Goal: Understand process/instructions: Learn how to perform a task or action

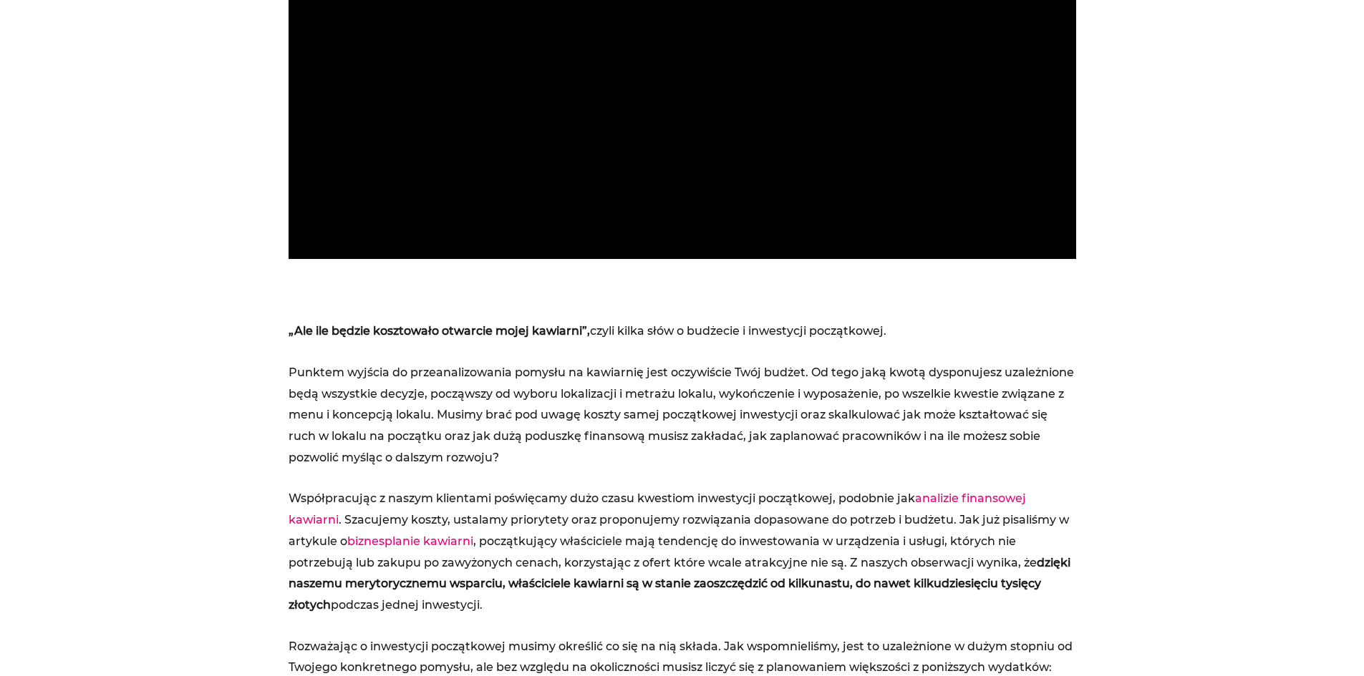
scroll to position [1718, 0]
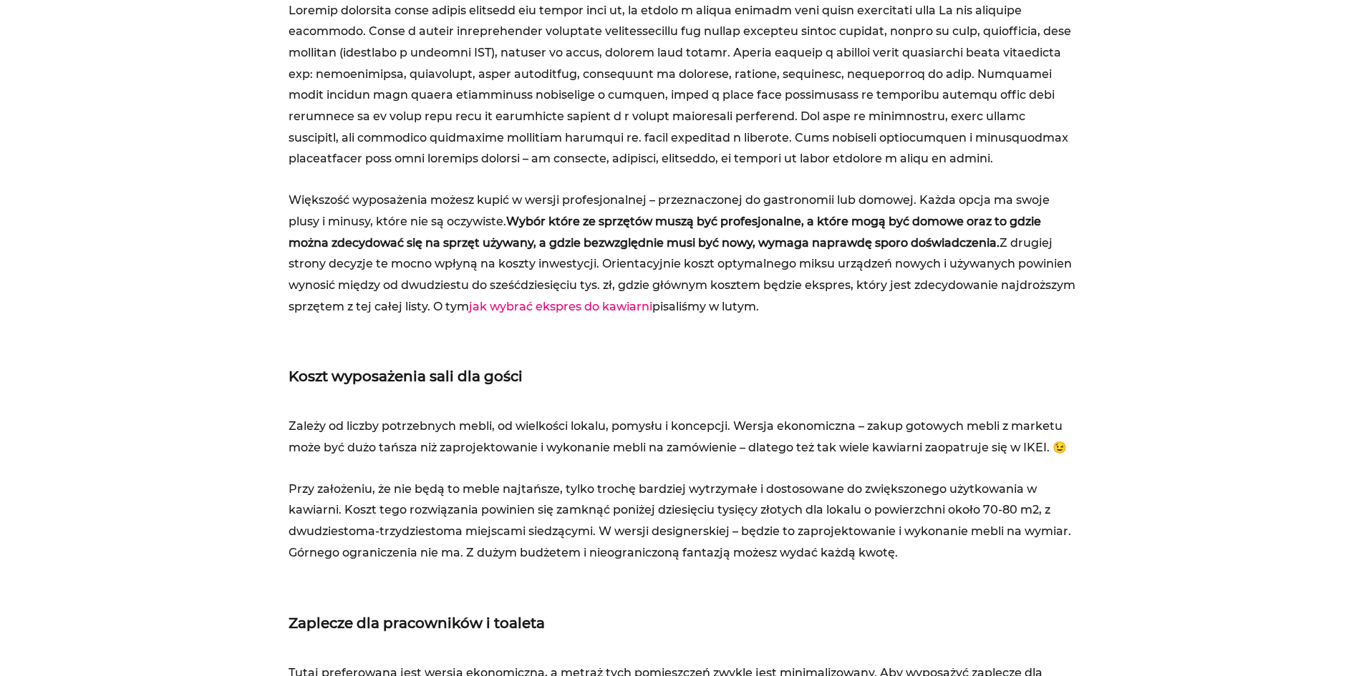
scroll to position [5869, 0]
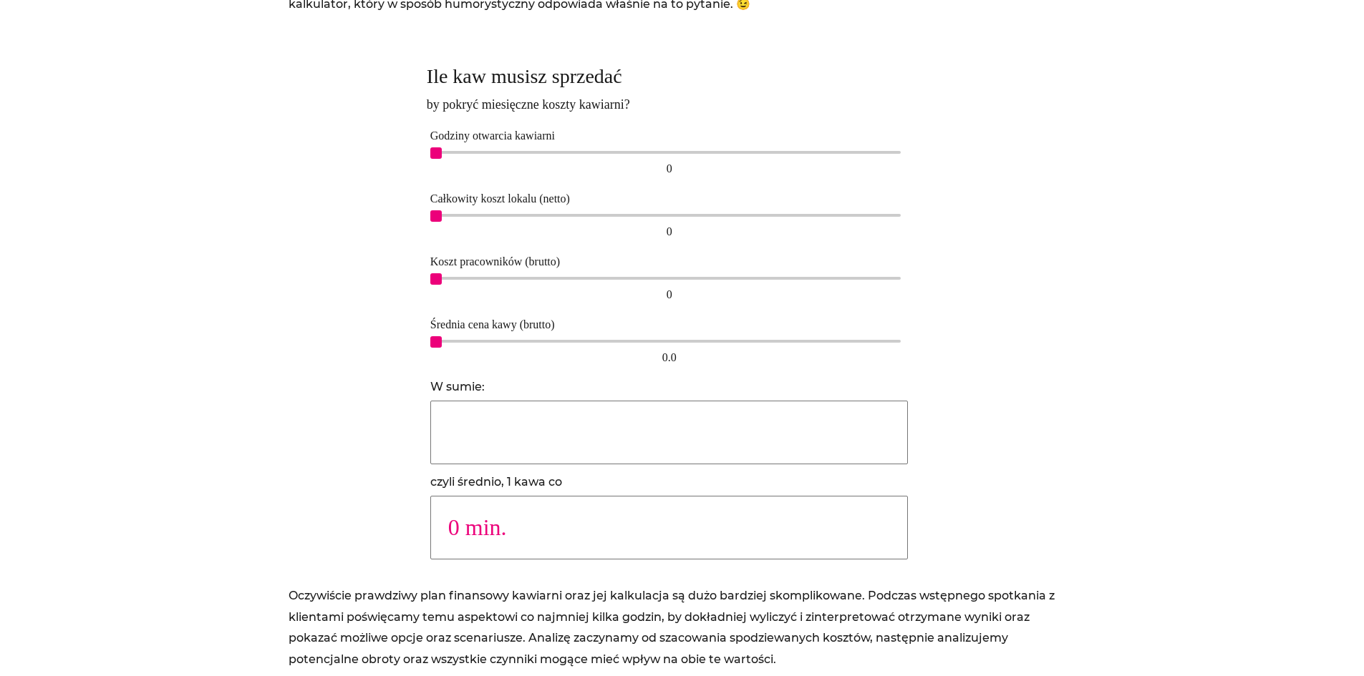
scroll to position [787, 0]
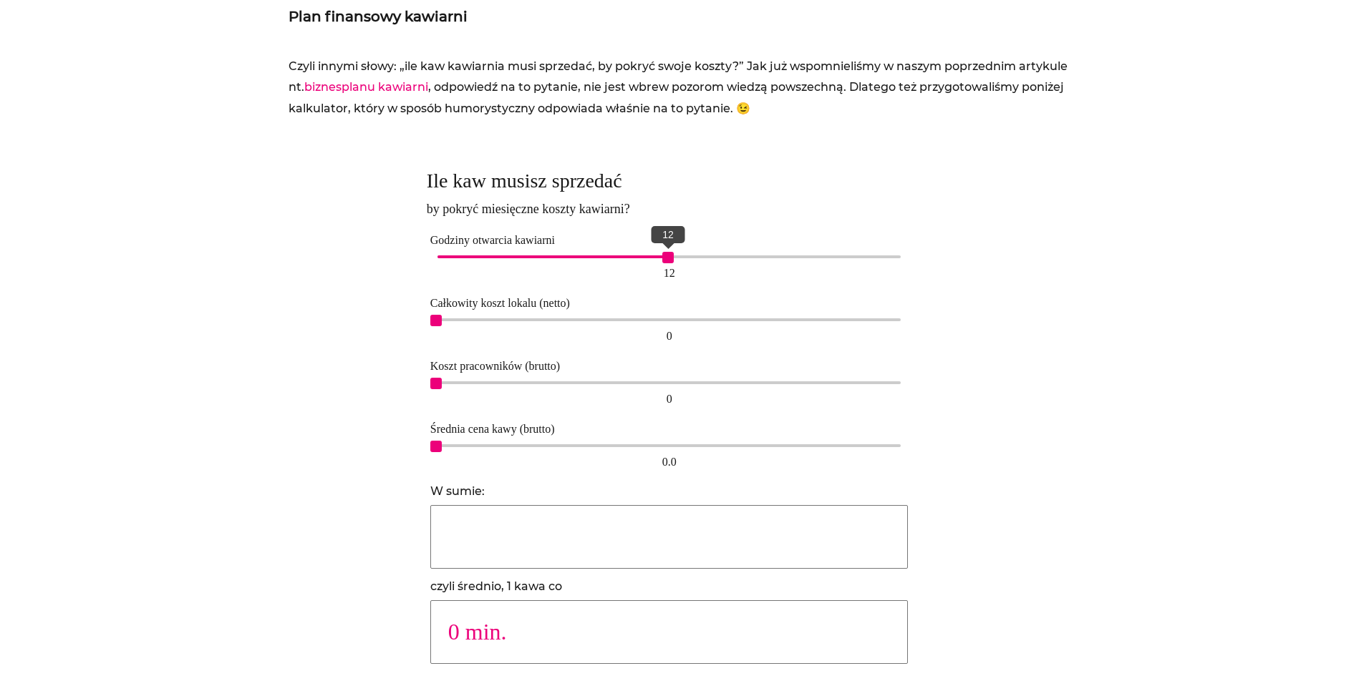
drag, startPoint x: 434, startPoint y: 256, endPoint x: 670, endPoint y: 257, distance: 236.2
click at [670, 257] on span "12" at bounding box center [667, 257] width 11 height 11
drag, startPoint x: 437, startPoint y: 316, endPoint x: 895, endPoint y: 321, distance: 457.4
click at [895, 321] on span "15,000" at bounding box center [899, 320] width 11 height 11
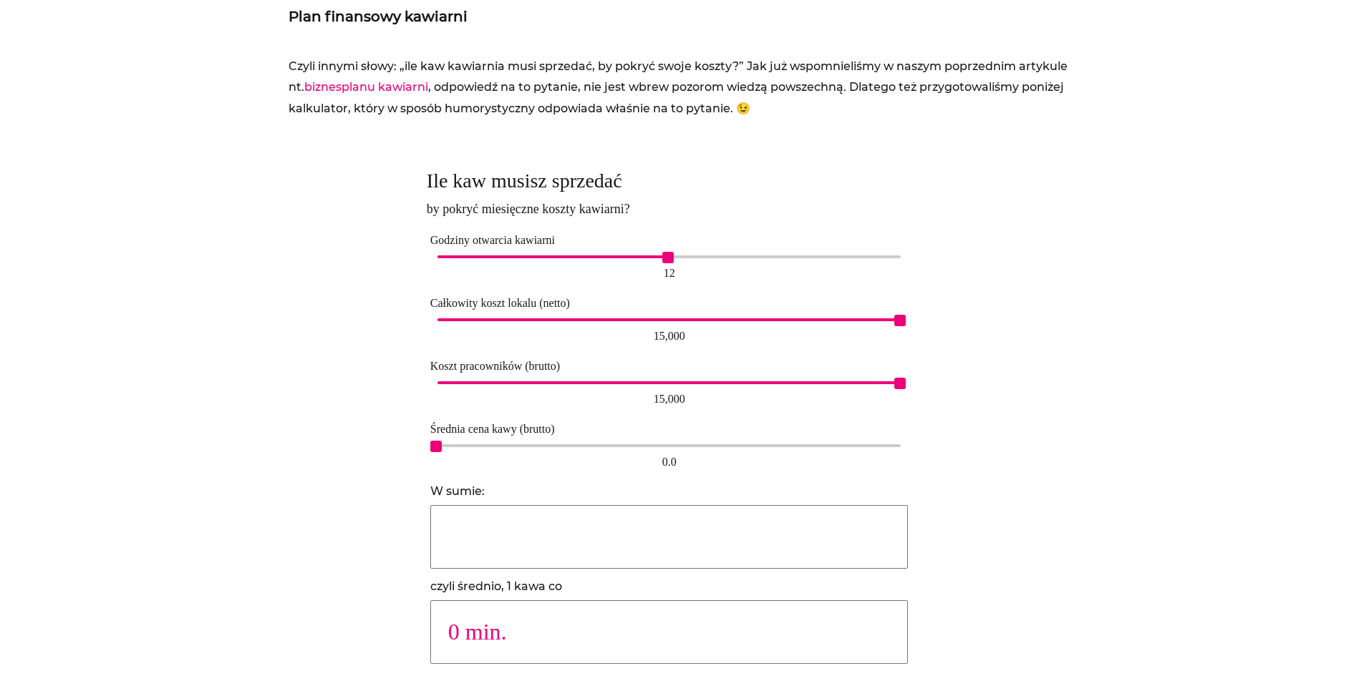
drag, startPoint x: 434, startPoint y: 382, endPoint x: 920, endPoint y: 375, distance: 486.1
click at [920, 375] on div "Ile kaw musisz sprzedać by pokryć miesięczne koszty kawiarni? Godziny otwarcia …" at bounding box center [682, 422] width 510 height 522
type input "37037"
type input "1 min."
type input "12295"
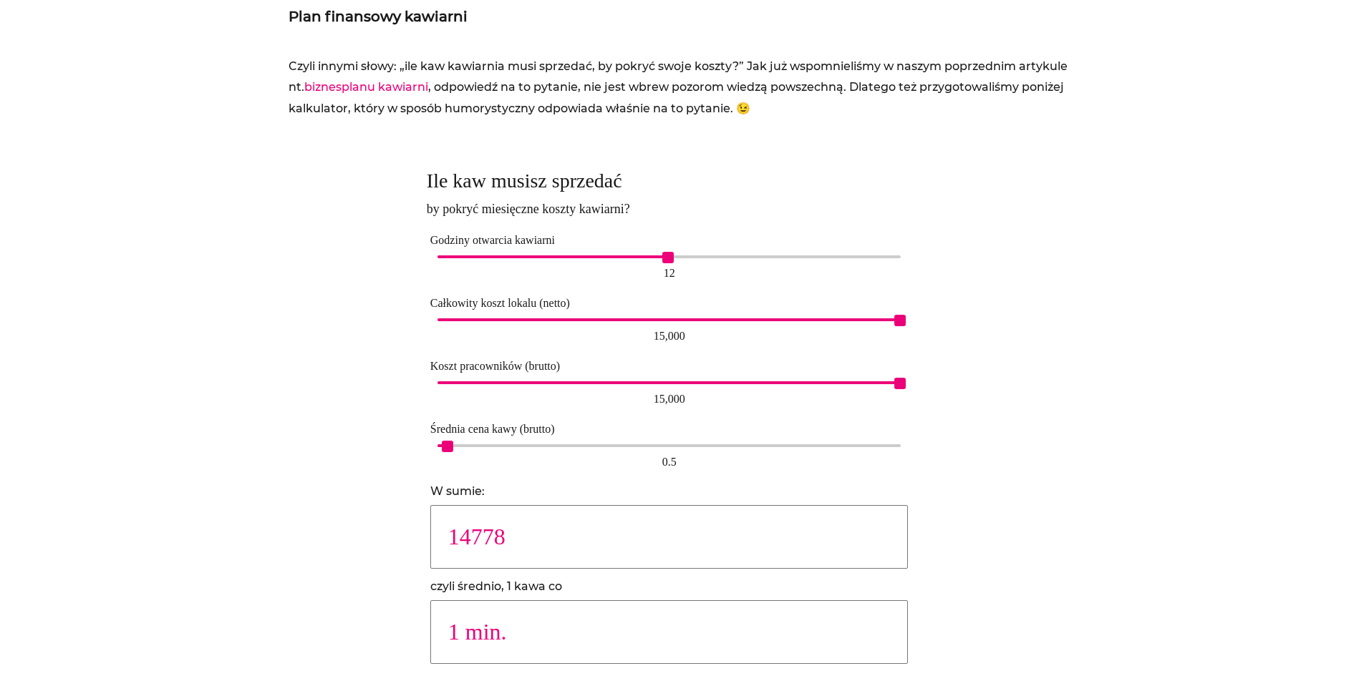
type input "2 min."
type input "8197"
type input "3 min."
type input "6148"
type input "4 min."
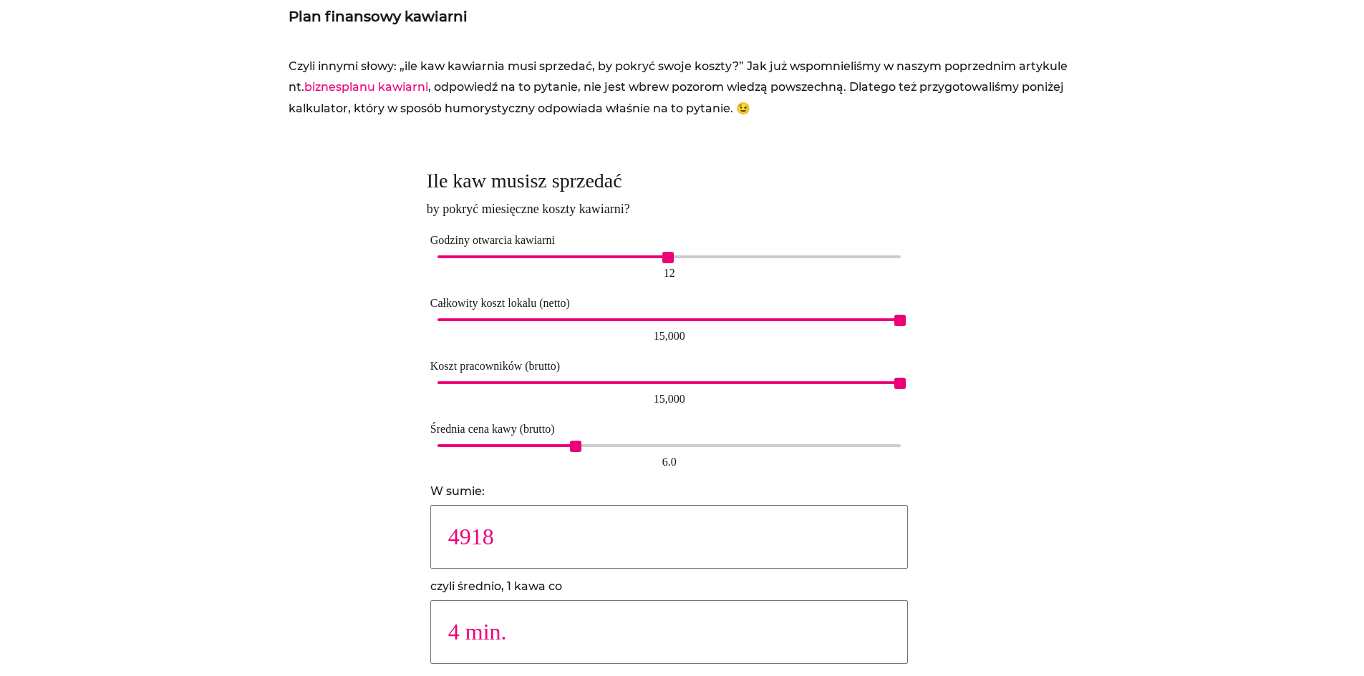
type input "4615"
type input "5 min."
type input "3886"
type input "6 min."
type input "3209"
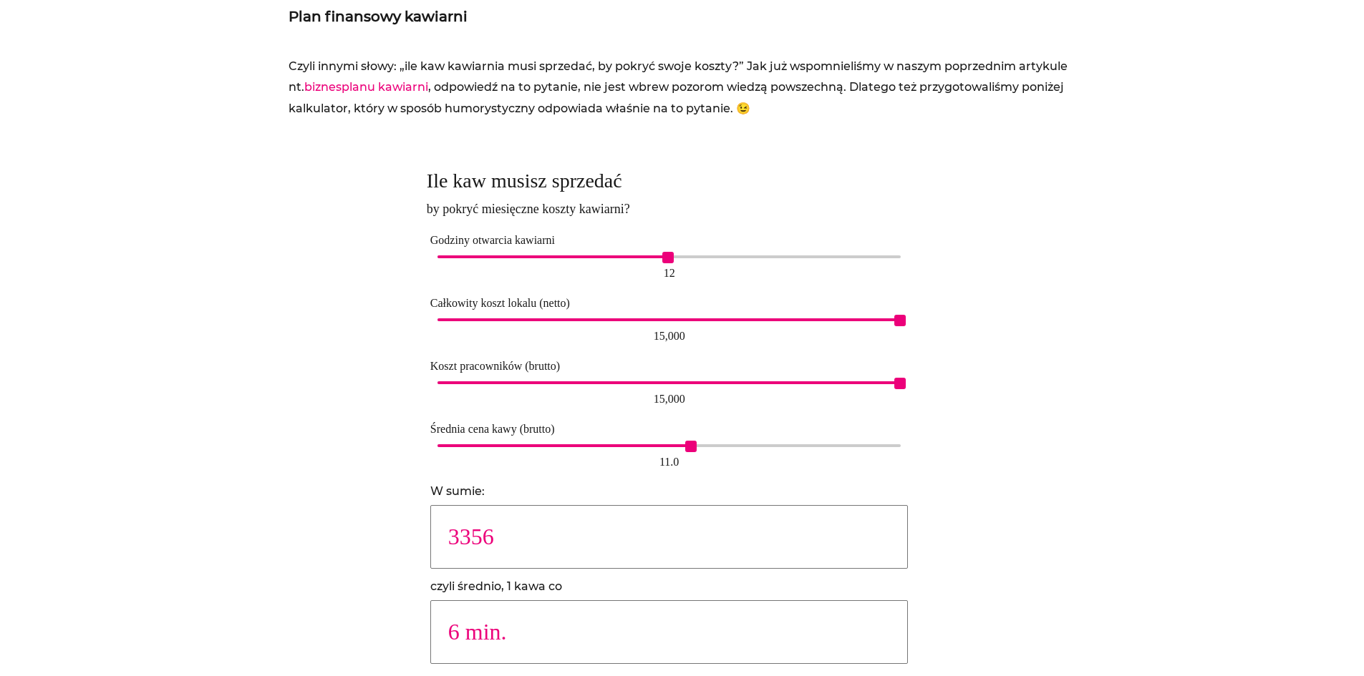
type input "7 min."
type input "2838"
type input "8 min."
type input "2459"
type input "9 min."
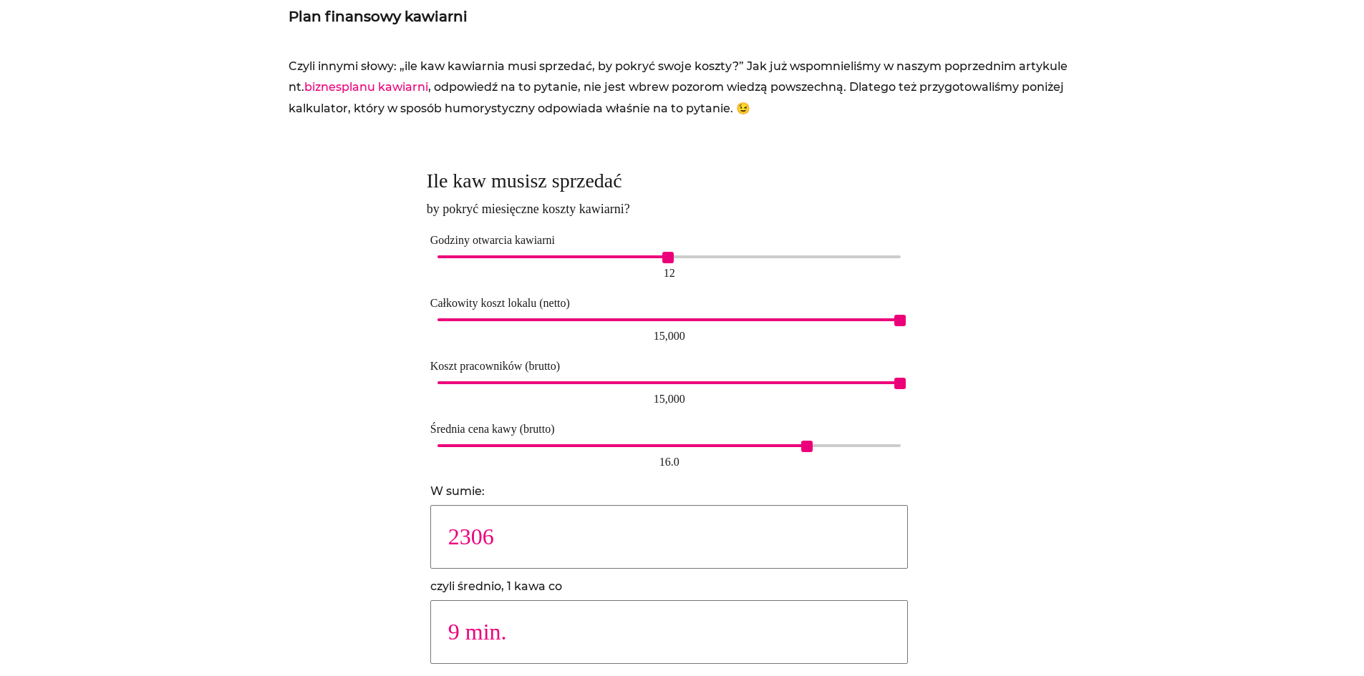
drag, startPoint x: 437, startPoint y: 452, endPoint x: 814, endPoint y: 442, distance: 376.6
click at [814, 442] on div "16.0 16.0" at bounding box center [669, 457] width 478 height 33
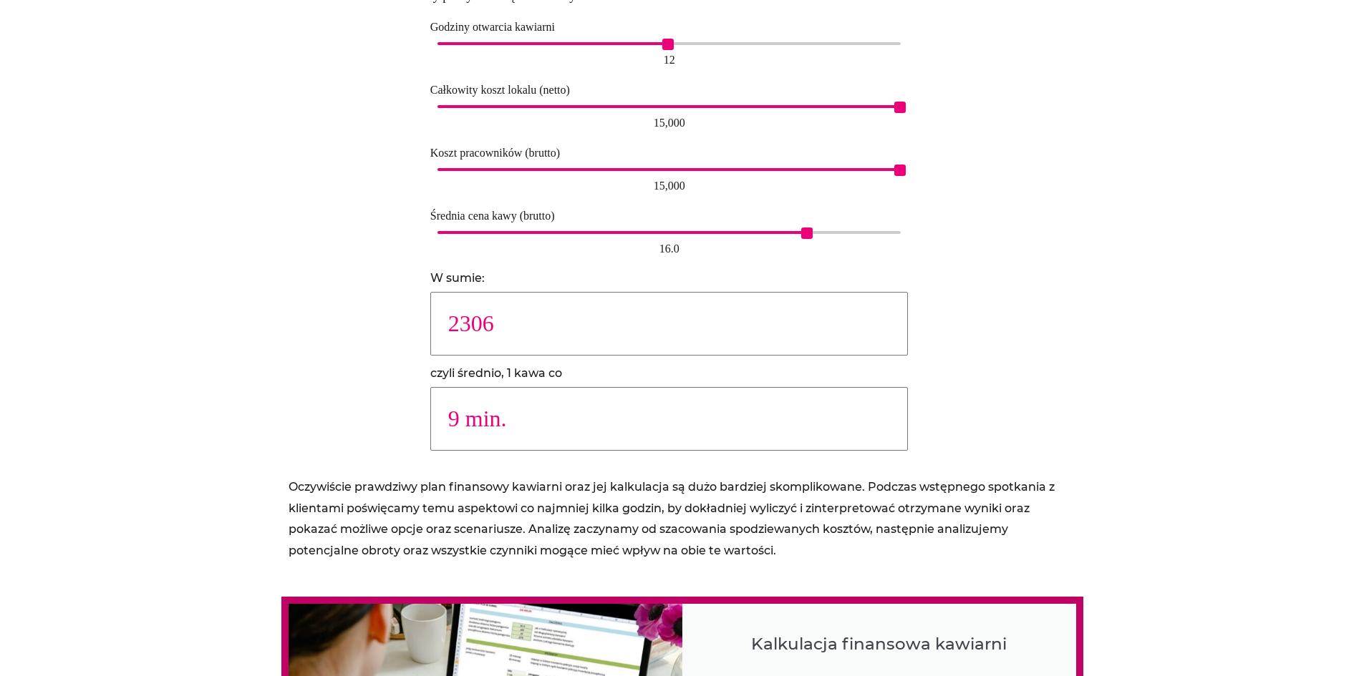
scroll to position [1002, 0]
type input "2545"
type input "8 min."
type input "3074"
type input "7 min."
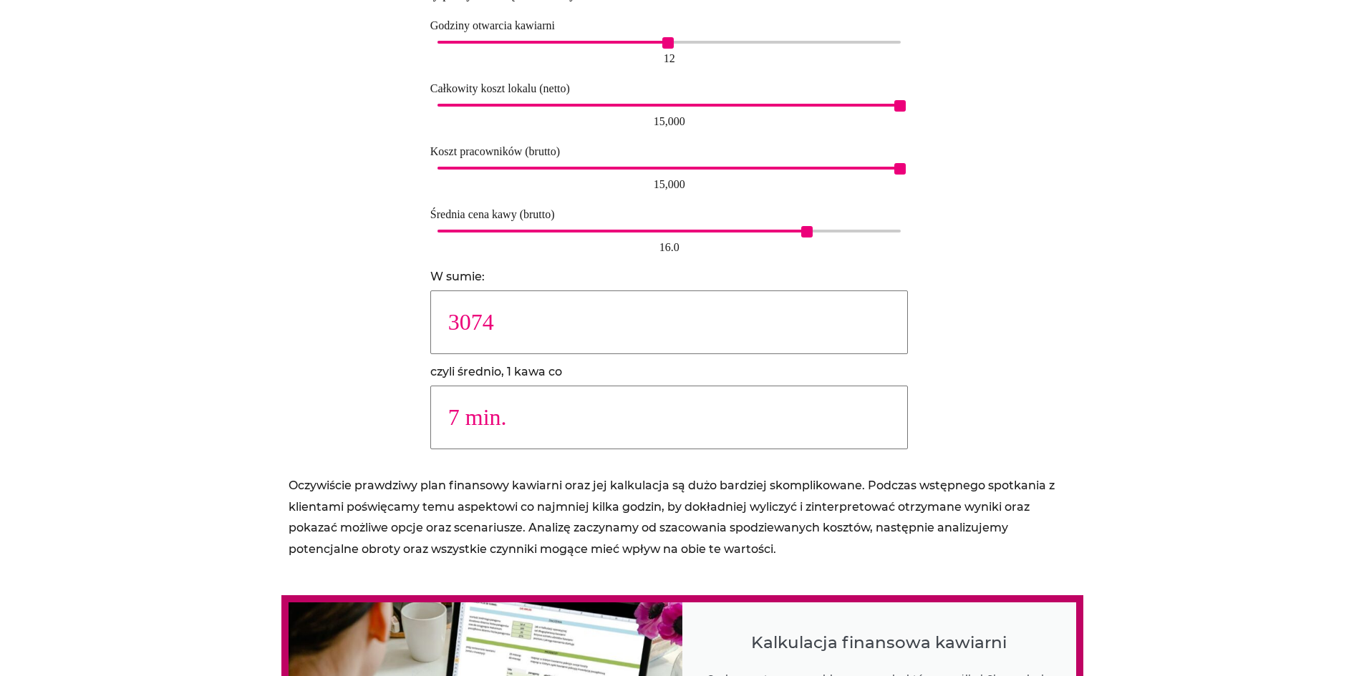
type input "3513"
type input "6 min."
type input "4098"
type input "5 min."
type input "4918"
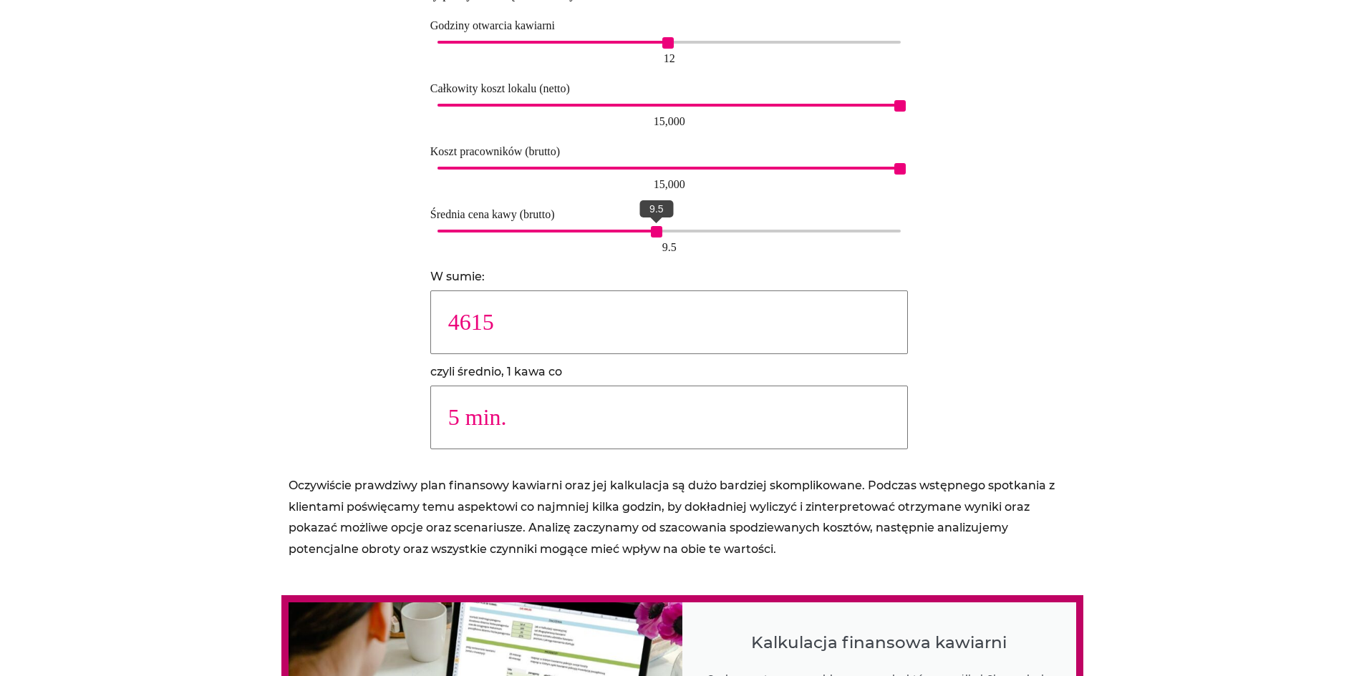
type input "4 min."
type input "6711"
type input "3 min."
type input "9231"
type input "2 min."
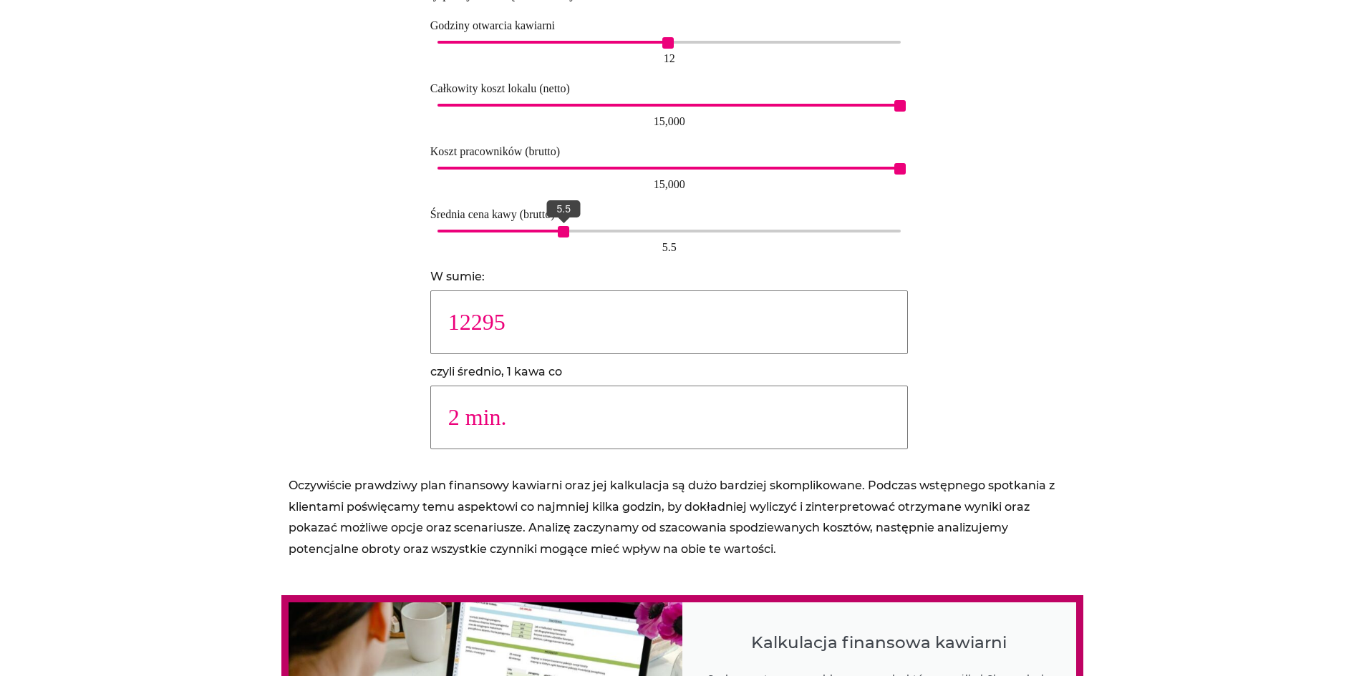
type input "14778"
type input "1 min."
type input "10526"
type input "2 min."
type input "7371"
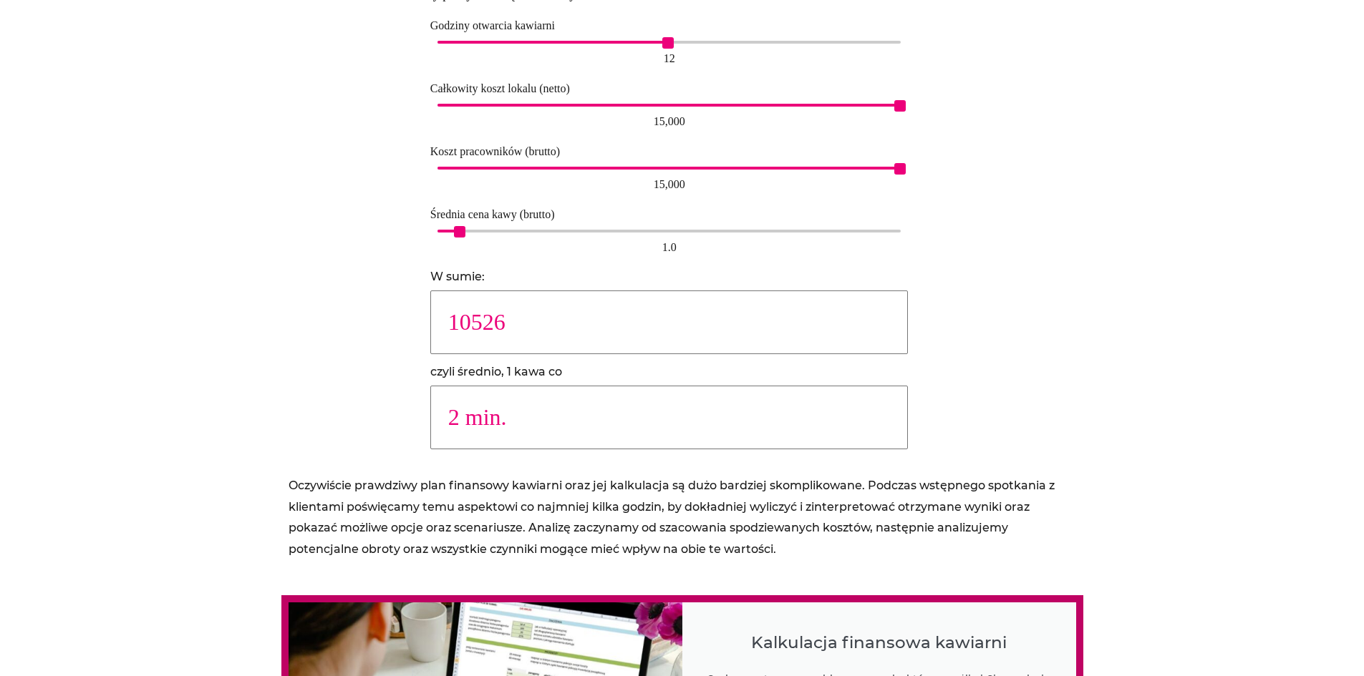
type input "3 min."
type input "6148"
type input "4 min."
type input "4342"
type input "5 min."
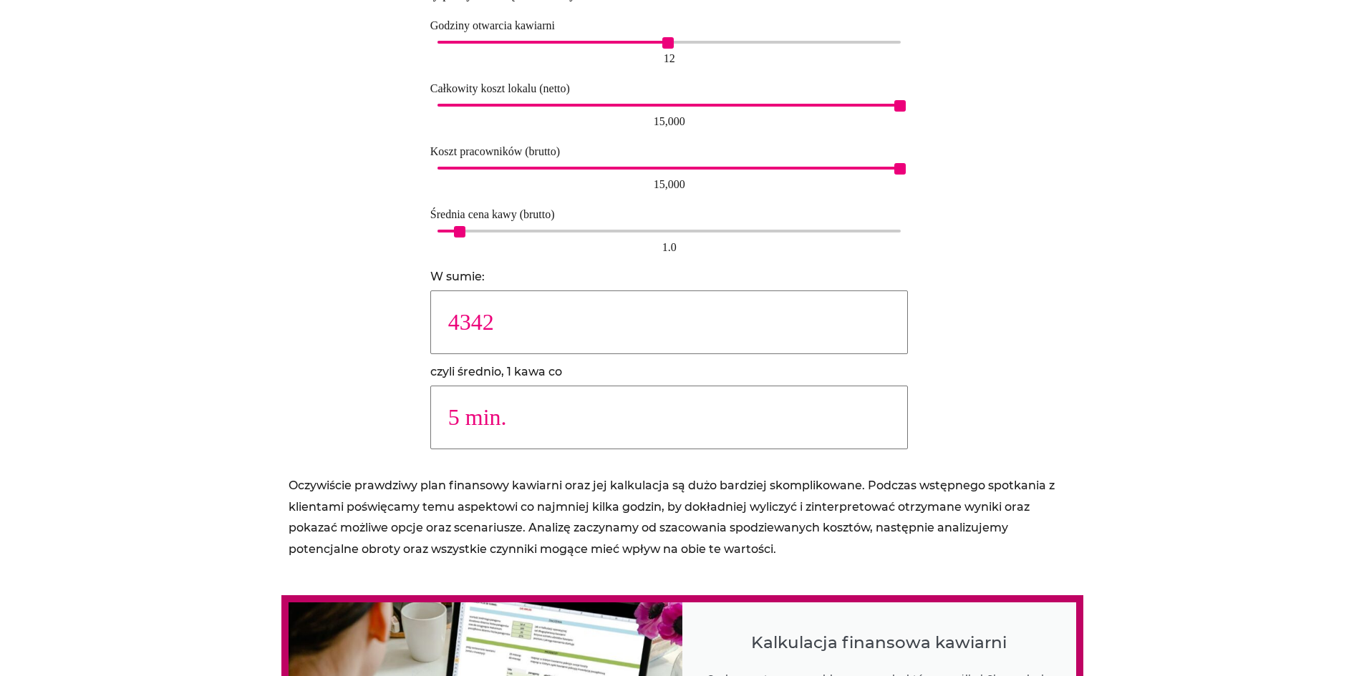
type input "3886"
type input "6 min."
type input "3209"
type input "7 min."
type input "2636"
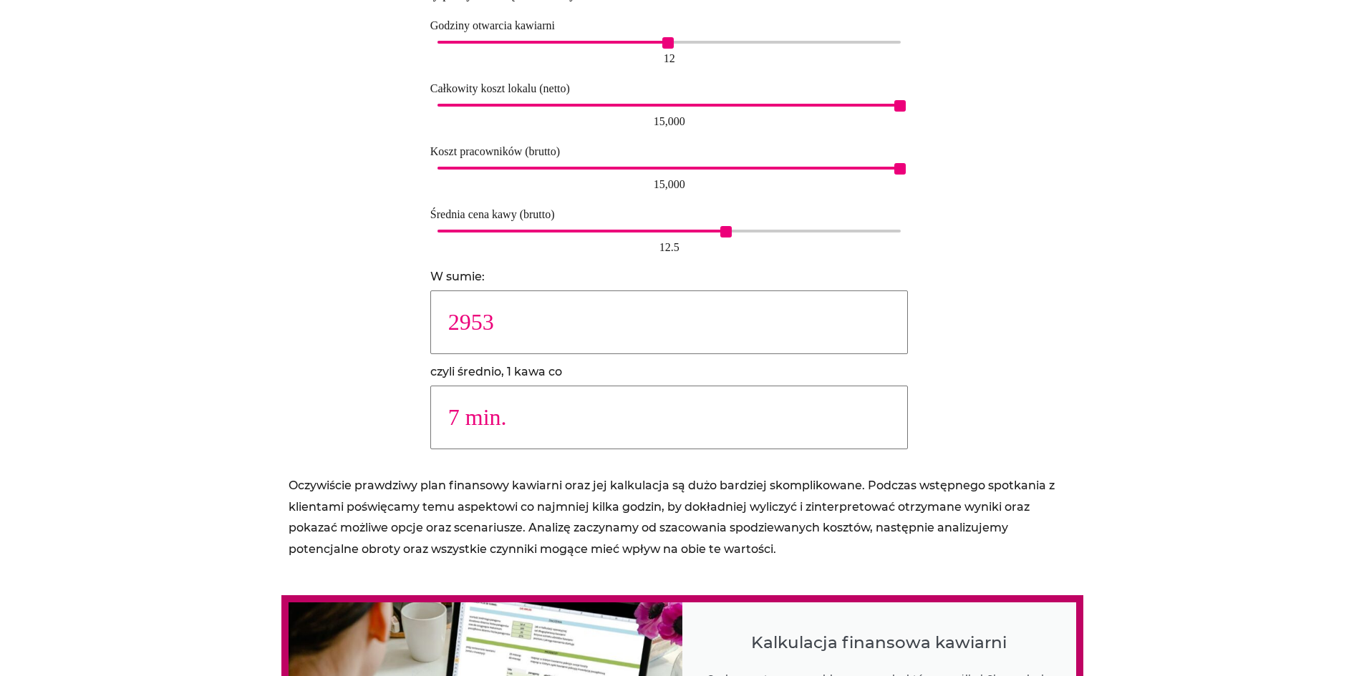
type input "8 min."
type input "2459"
type input "9 min."
type input "2237"
type input "10 min."
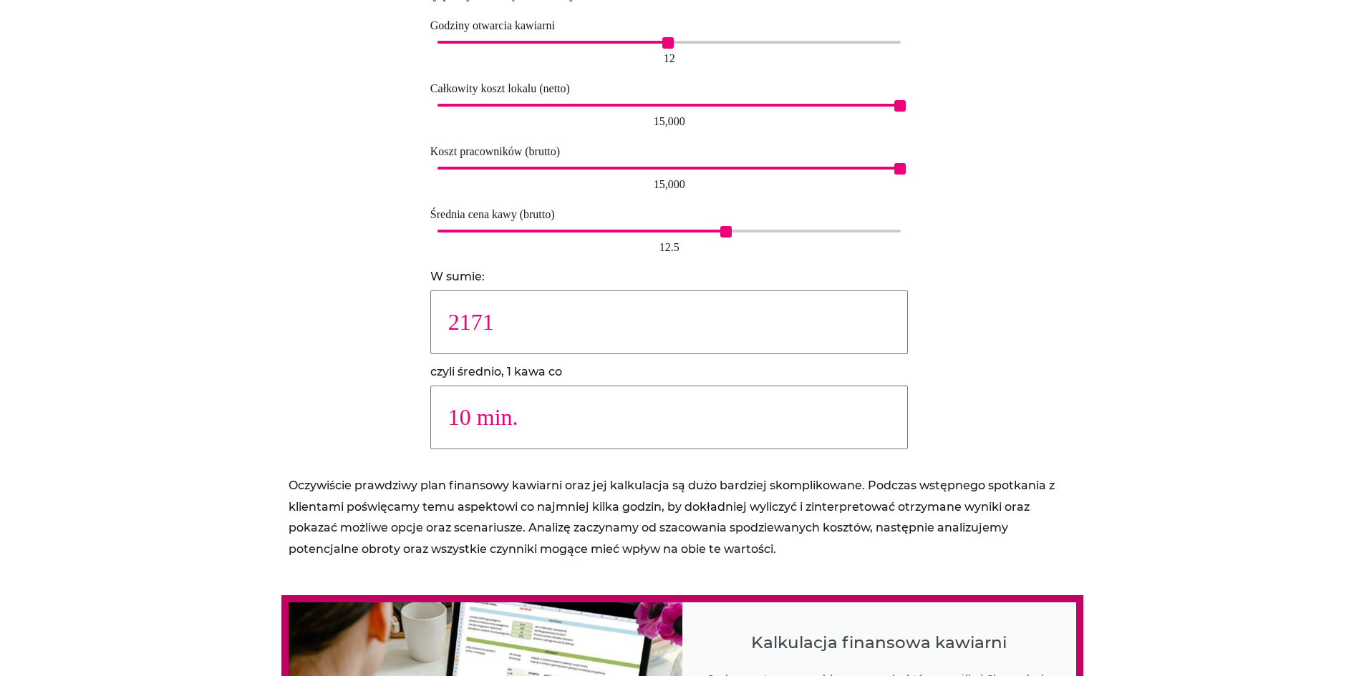
type input "2051"
type input "11 min."
type input "1845"
type input "12 min."
type input "1893"
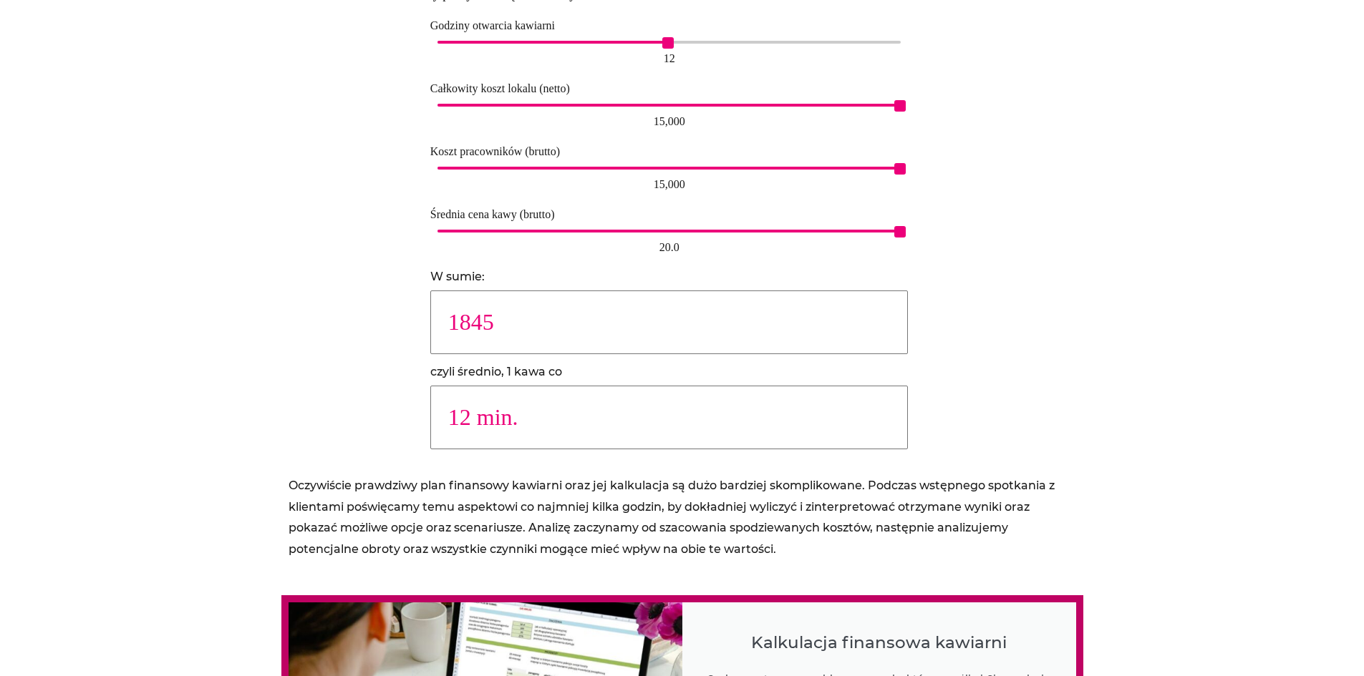
type input "11 min."
type input "2108"
type input "10 min."
type input "2306"
type input "9 min."
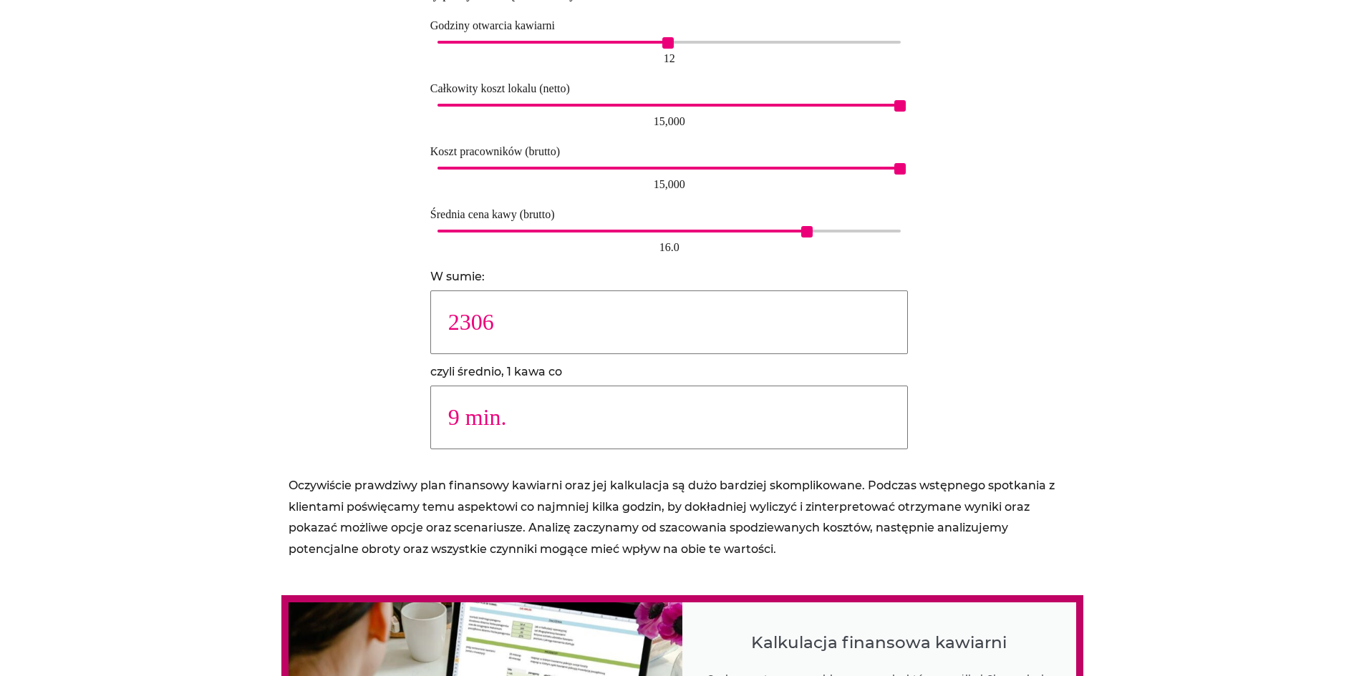
drag, startPoint x: 809, startPoint y: 233, endPoint x: 815, endPoint y: 238, distance: 7.6
click at [815, 238] on div "16.0 16.0" at bounding box center [669, 242] width 478 height 33
type input "2267"
type input "10 min."
type input "2037"
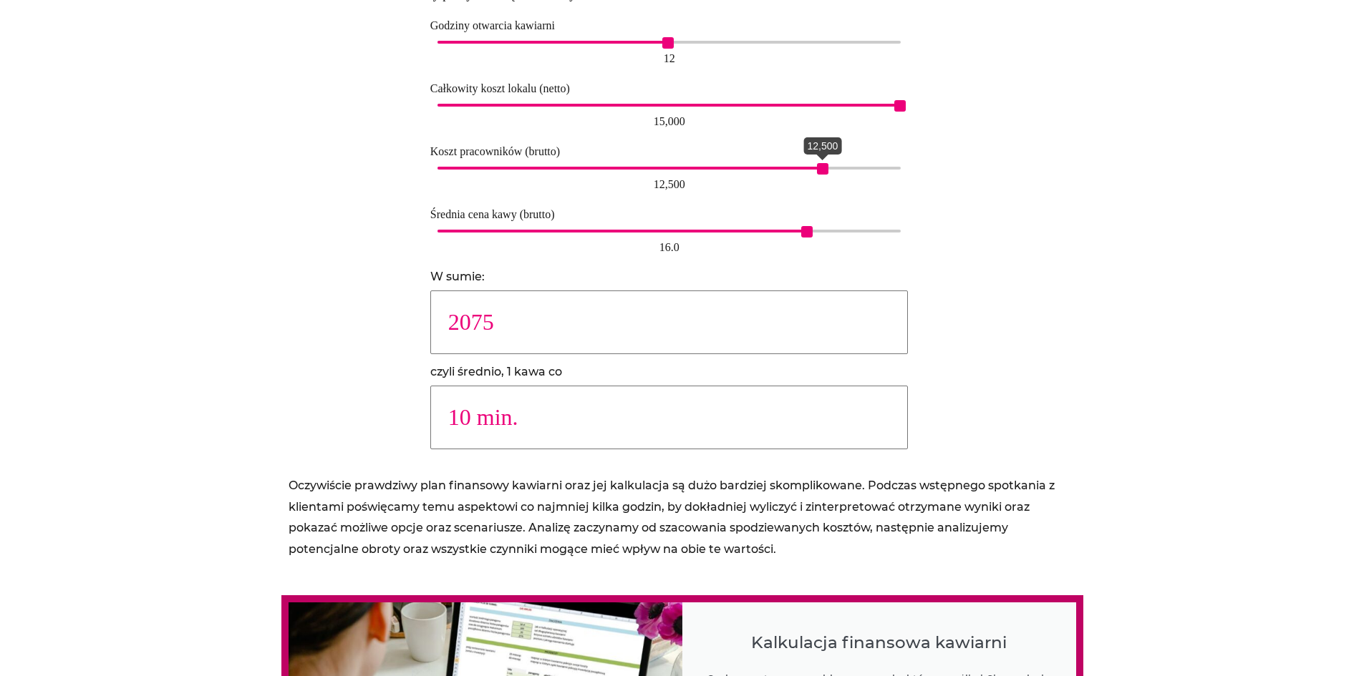
type input "11 min."
drag, startPoint x: 901, startPoint y: 170, endPoint x: 742, endPoint y: 172, distance: 159.6
click at [742, 172] on span "10,000" at bounding box center [744, 168] width 11 height 11
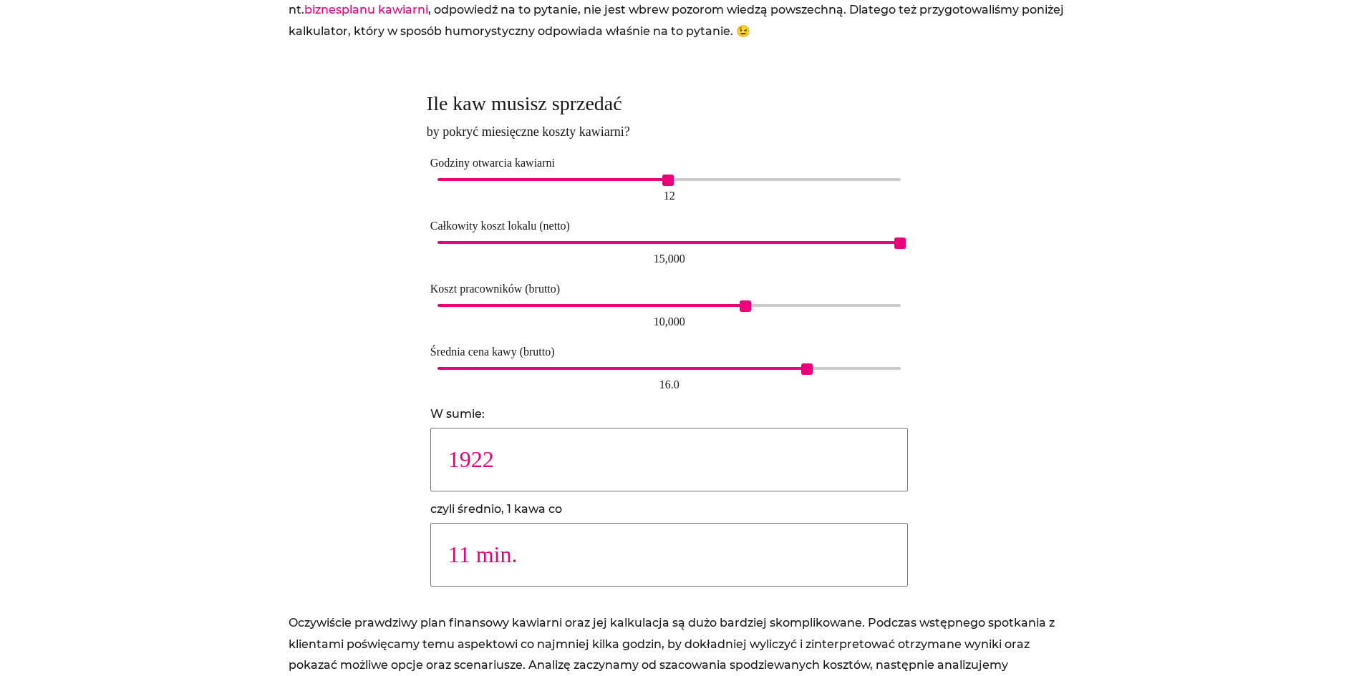
scroll to position [859, 0]
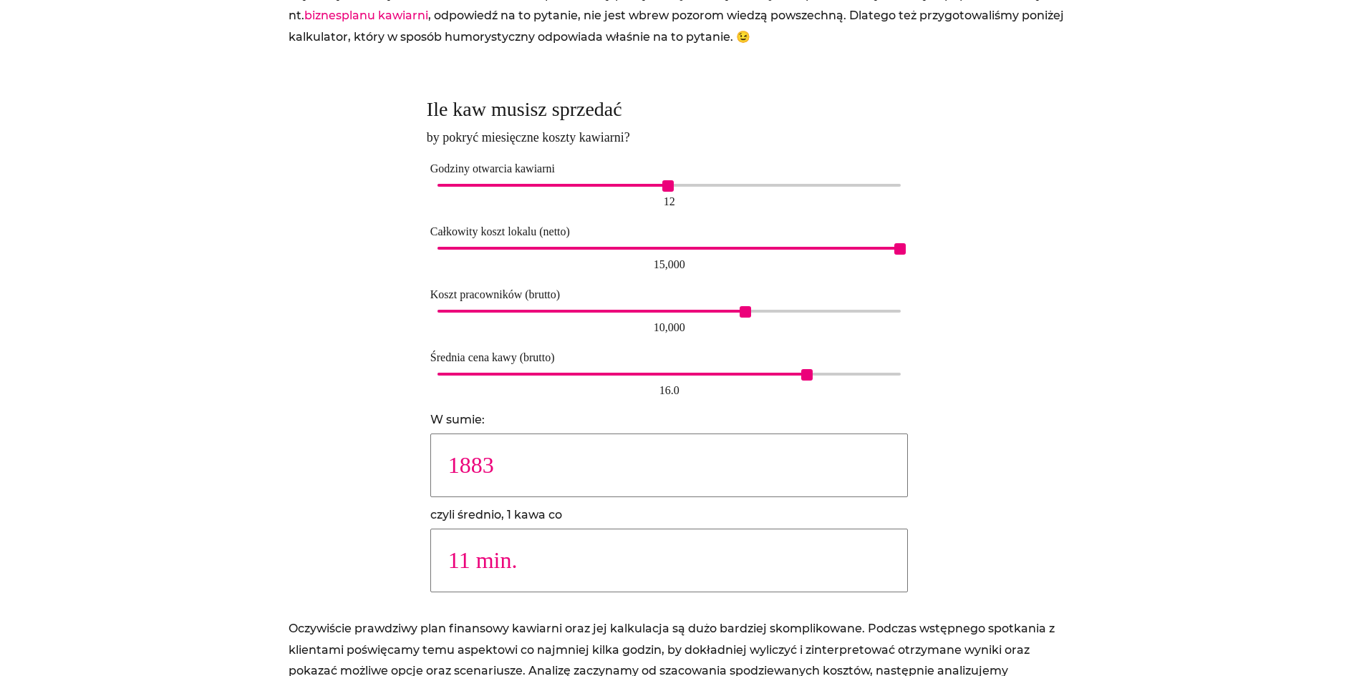
type input "1845"
type input "12 min."
type input "1691"
type input "13 min."
drag, startPoint x: 901, startPoint y: 248, endPoint x: 772, endPoint y: 248, distance: 128.8
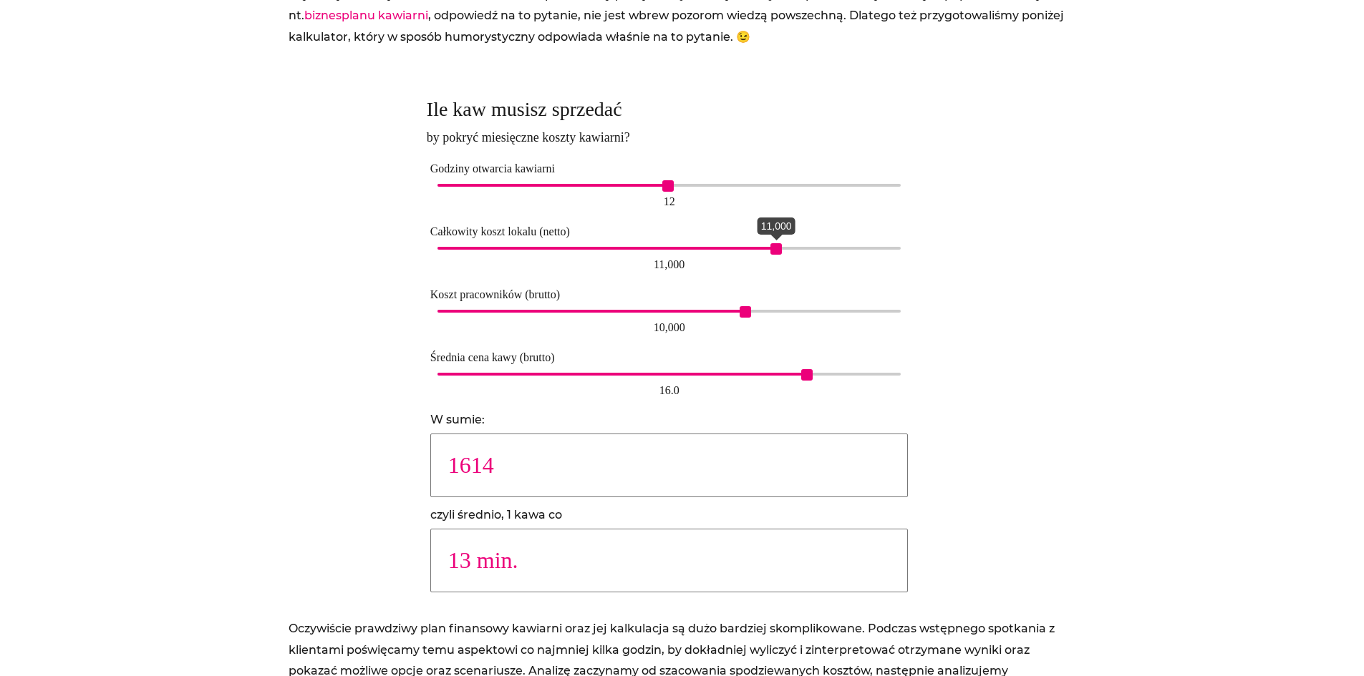
click at [772, 248] on span "11,000" at bounding box center [775, 248] width 11 height 11
type input "1691"
drag, startPoint x: 776, startPoint y: 249, endPoint x: 801, endPoint y: 247, distance: 25.1
click at [801, 247] on span "12,000" at bounding box center [806, 248] width 11 height 11
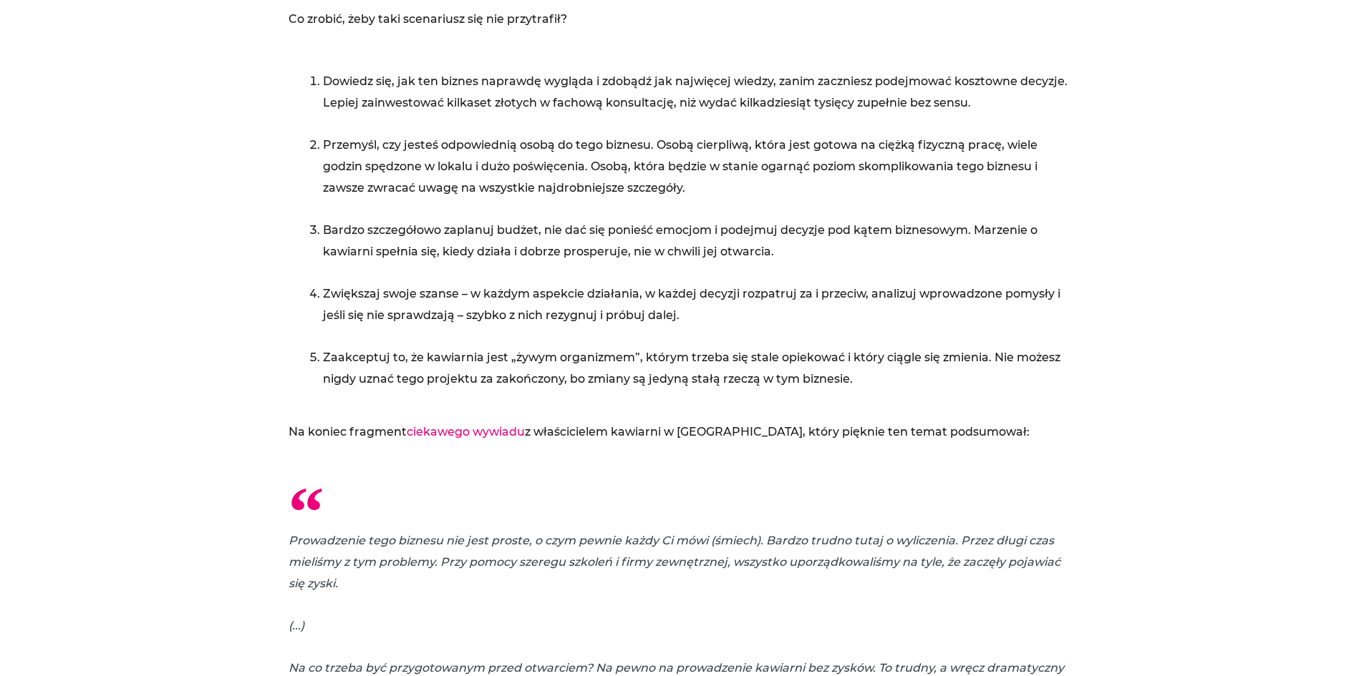
scroll to position [6871, 0]
